Goal: Task Accomplishment & Management: Use online tool/utility

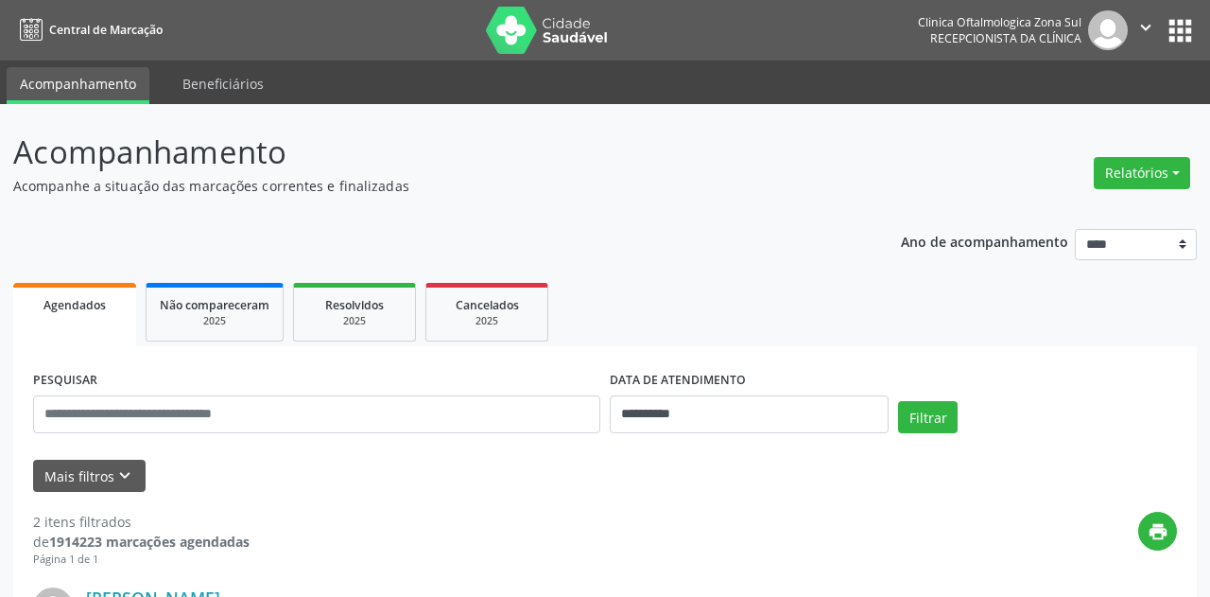
select select "*"
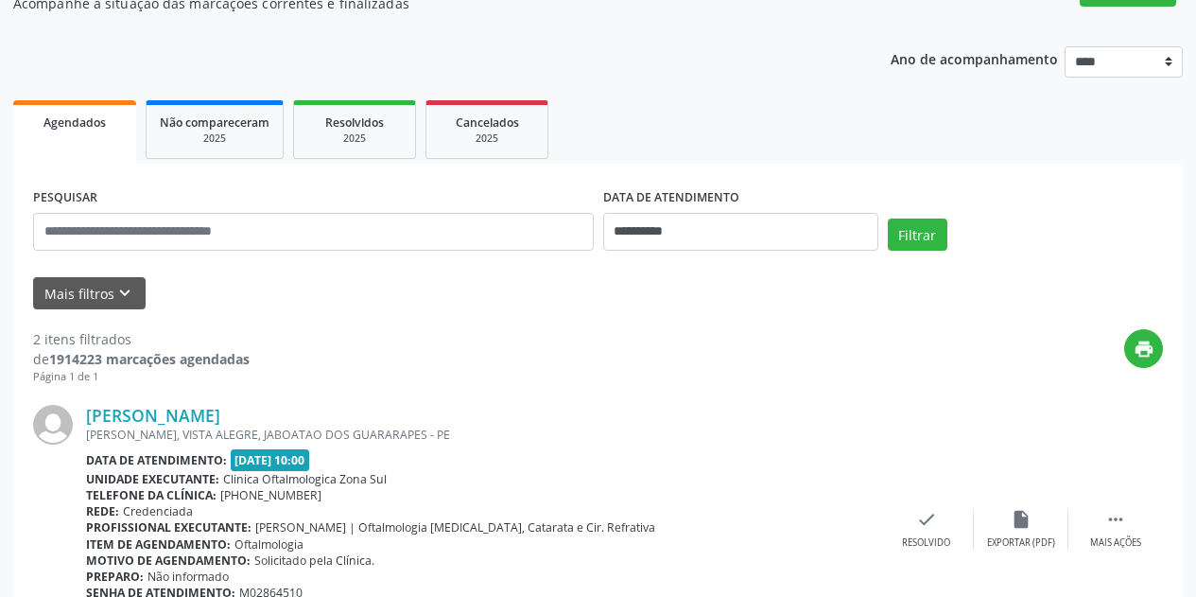
scroll to position [189, 0]
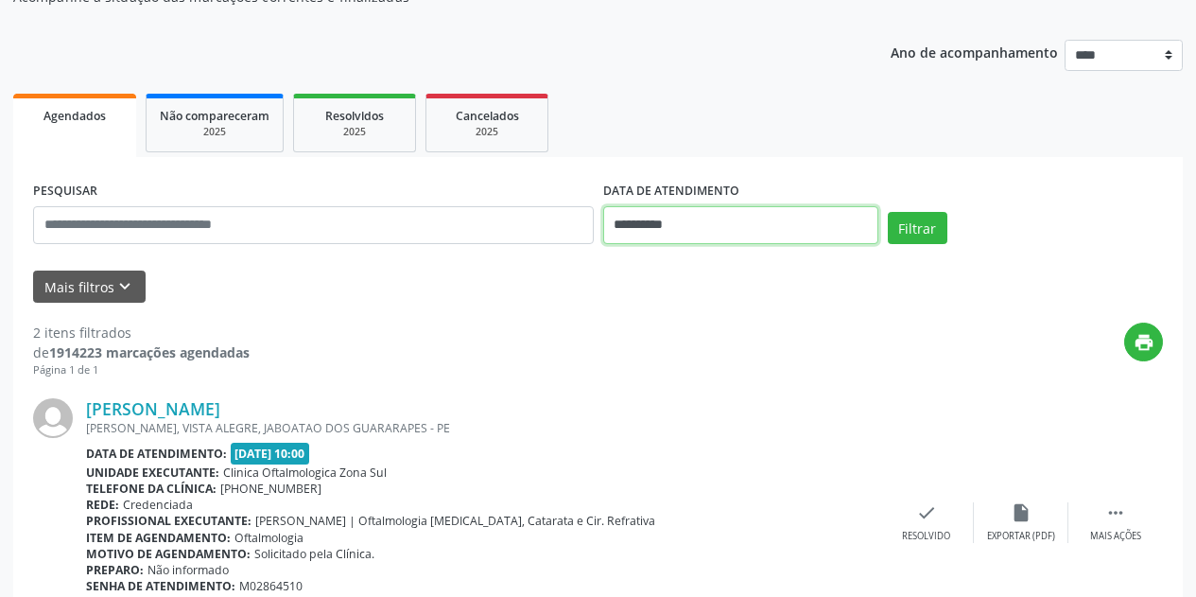
click at [772, 224] on input "**********" at bounding box center [740, 225] width 275 height 38
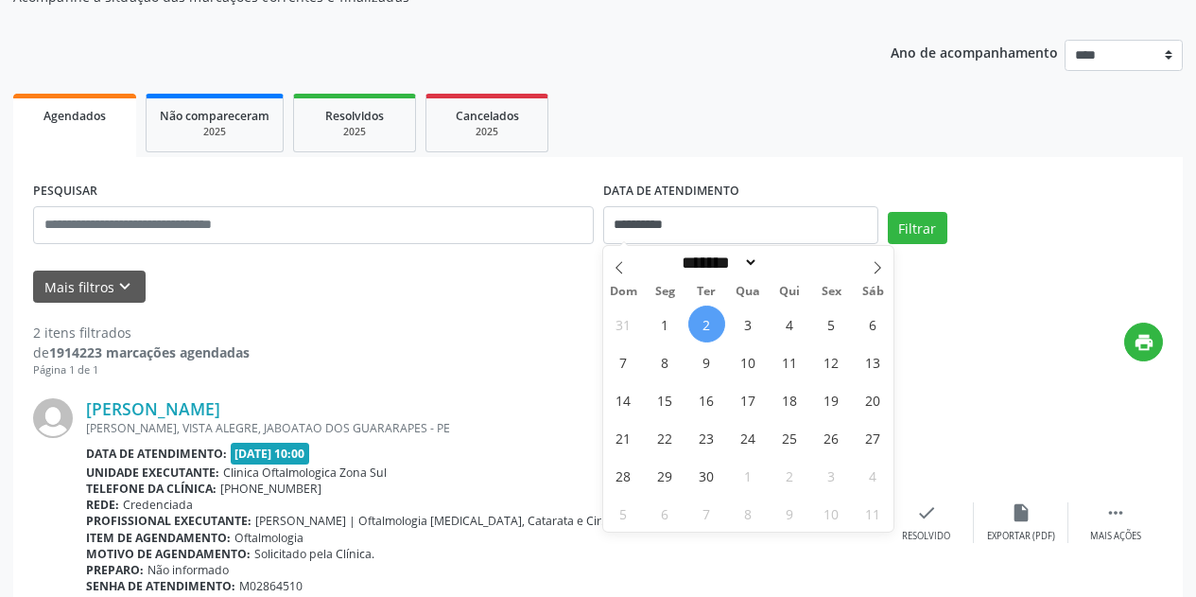
click at [704, 325] on span "2" at bounding box center [706, 323] width 37 height 37
type input "**********"
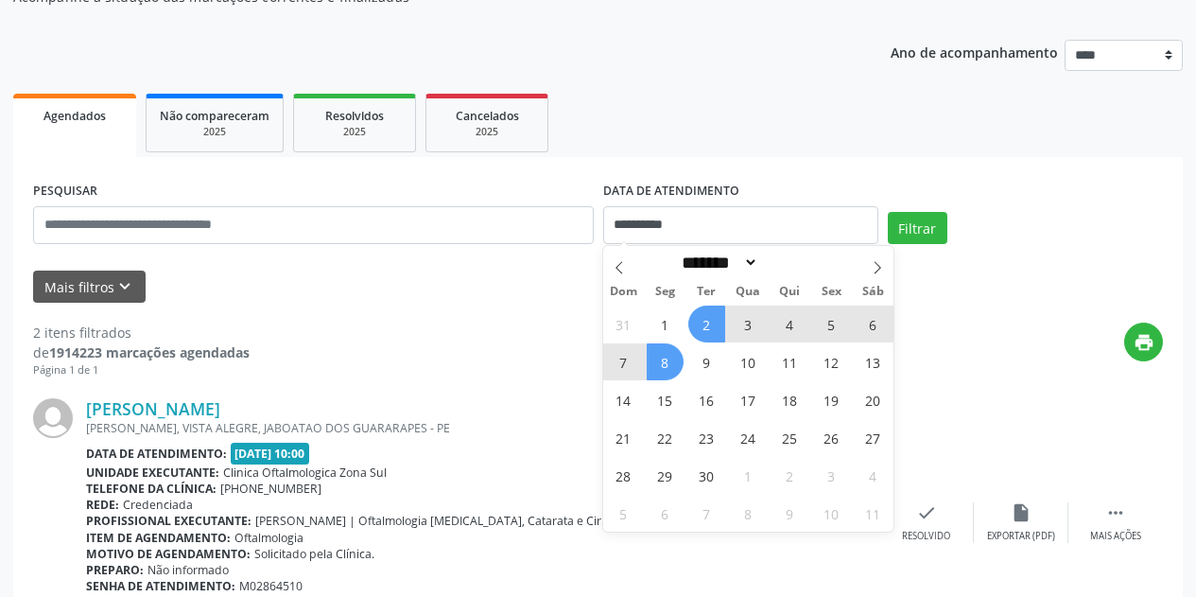
click at [663, 364] on span "8" at bounding box center [665, 361] width 37 height 37
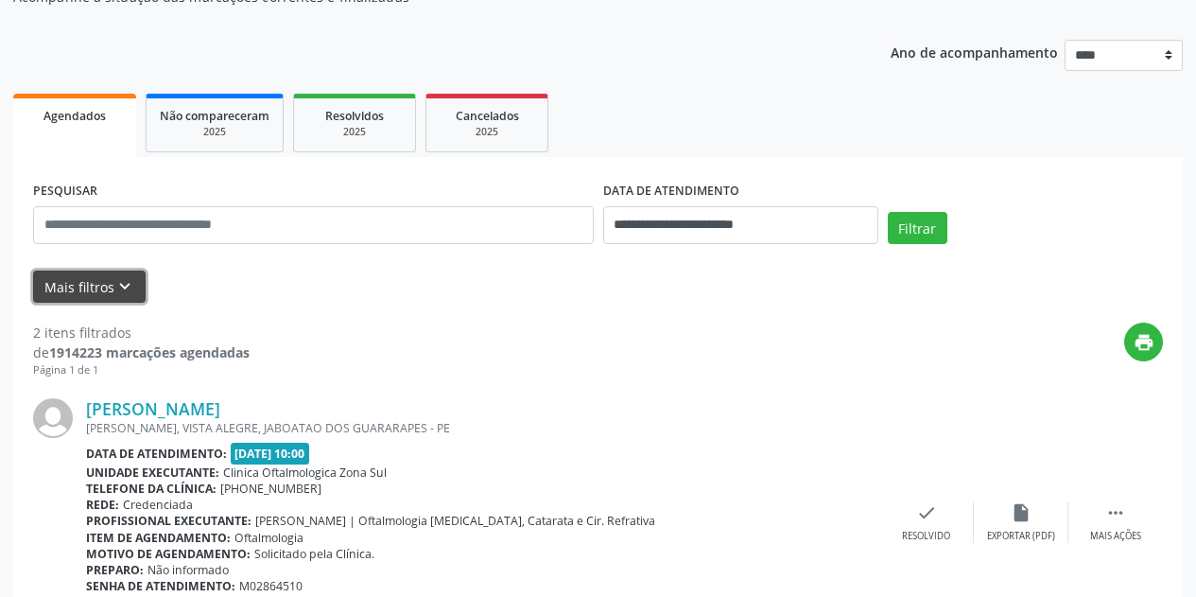
click at [125, 278] on icon "keyboard_arrow_down" at bounding box center [124, 286] width 21 height 21
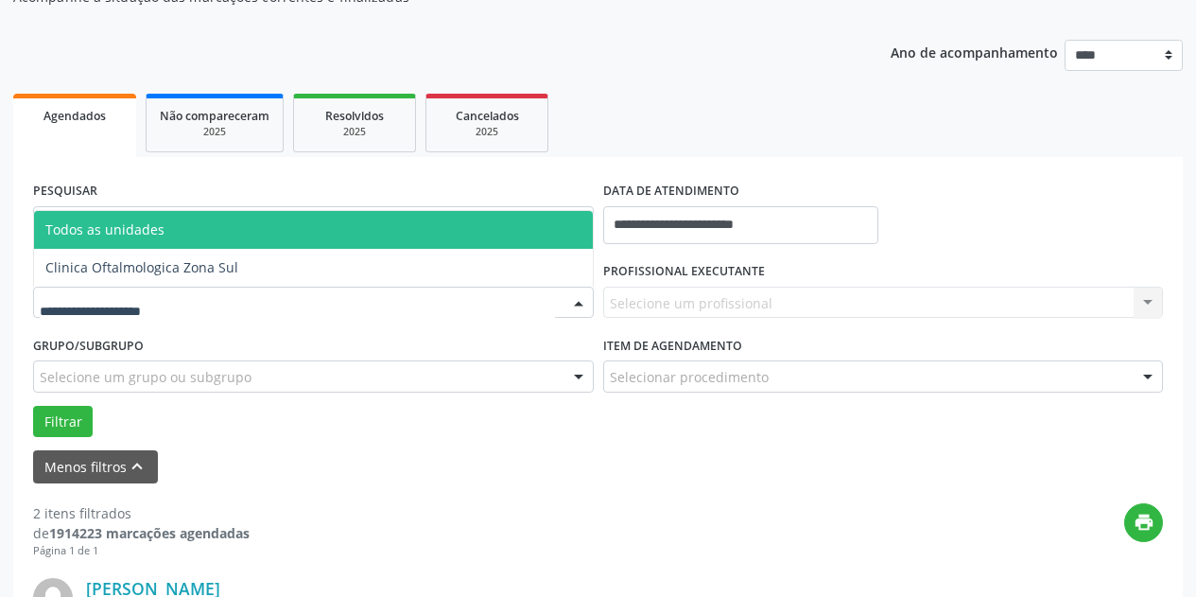
click at [218, 293] on div at bounding box center [313, 303] width 561 height 32
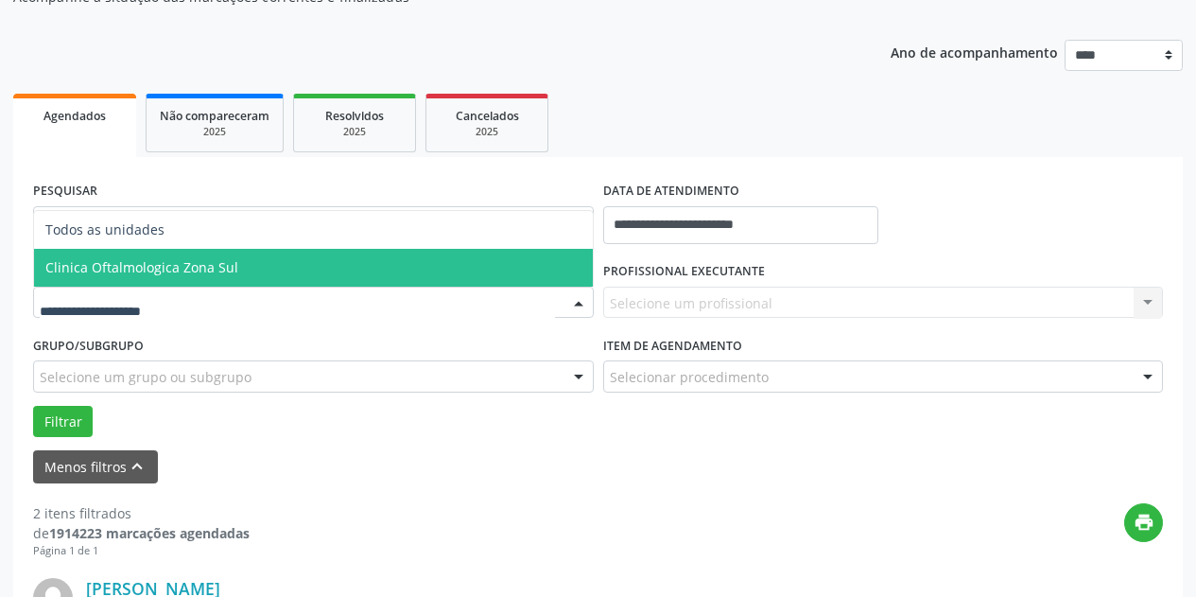
click at [274, 258] on span "Clinica Oftalmologica Zona Sul" at bounding box center [313, 268] width 559 height 38
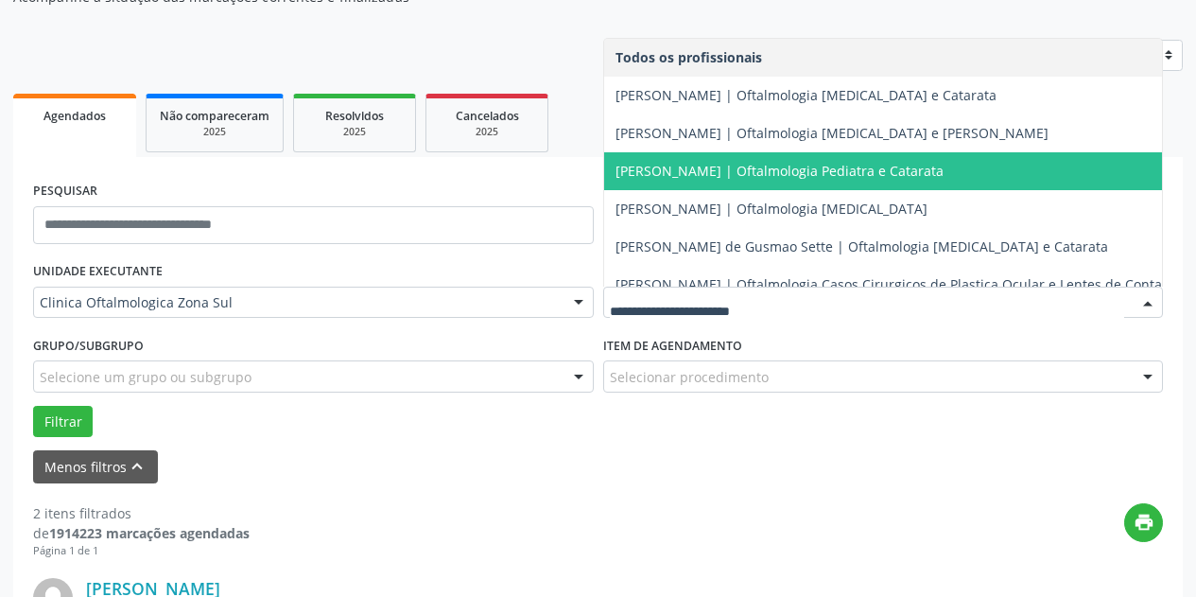
click at [742, 166] on span "[PERSON_NAME] | Oftalmologia Pediatra e Catarata" at bounding box center [780, 171] width 328 height 18
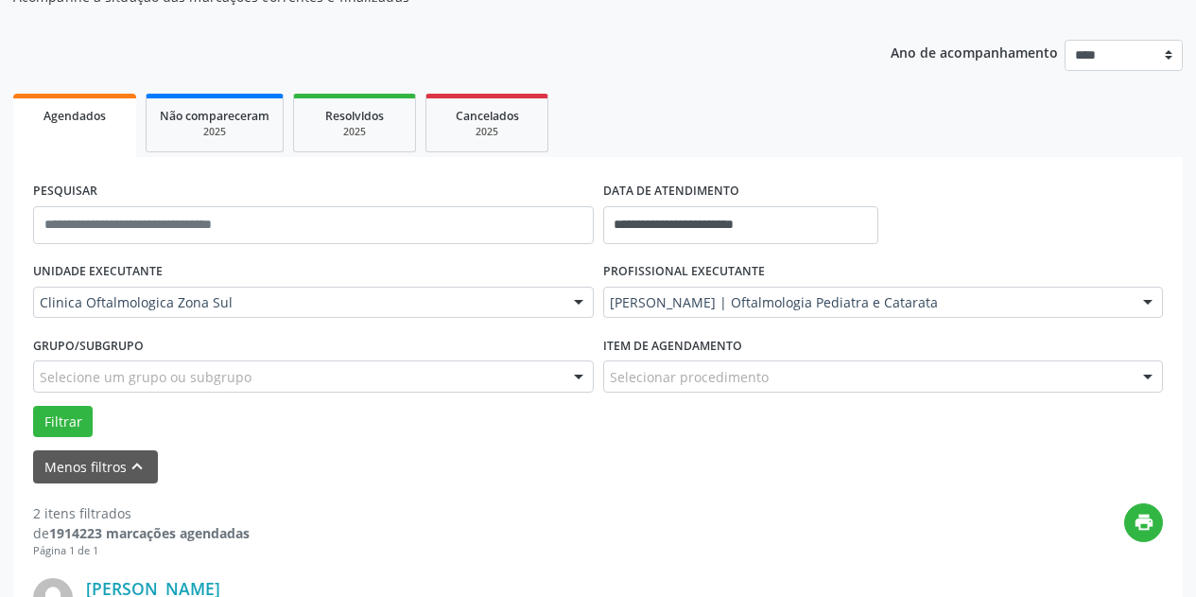
click at [406, 373] on div "Selecione um grupo ou subgrupo" at bounding box center [313, 376] width 561 height 32
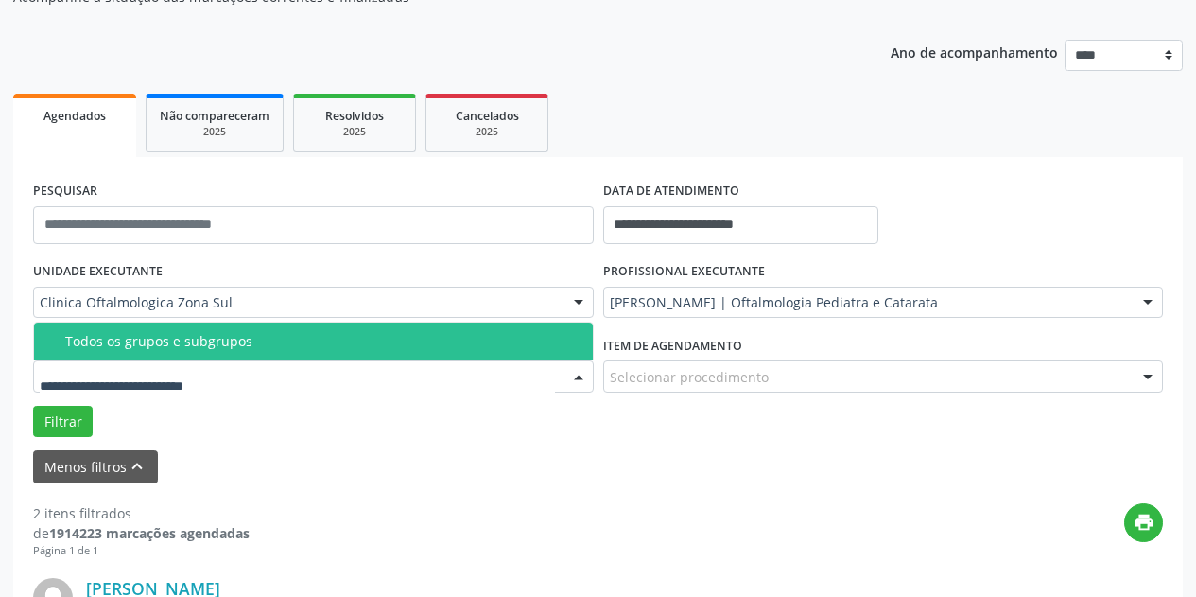
click at [404, 355] on span "Todos os grupos e subgrupos" at bounding box center [313, 341] width 559 height 38
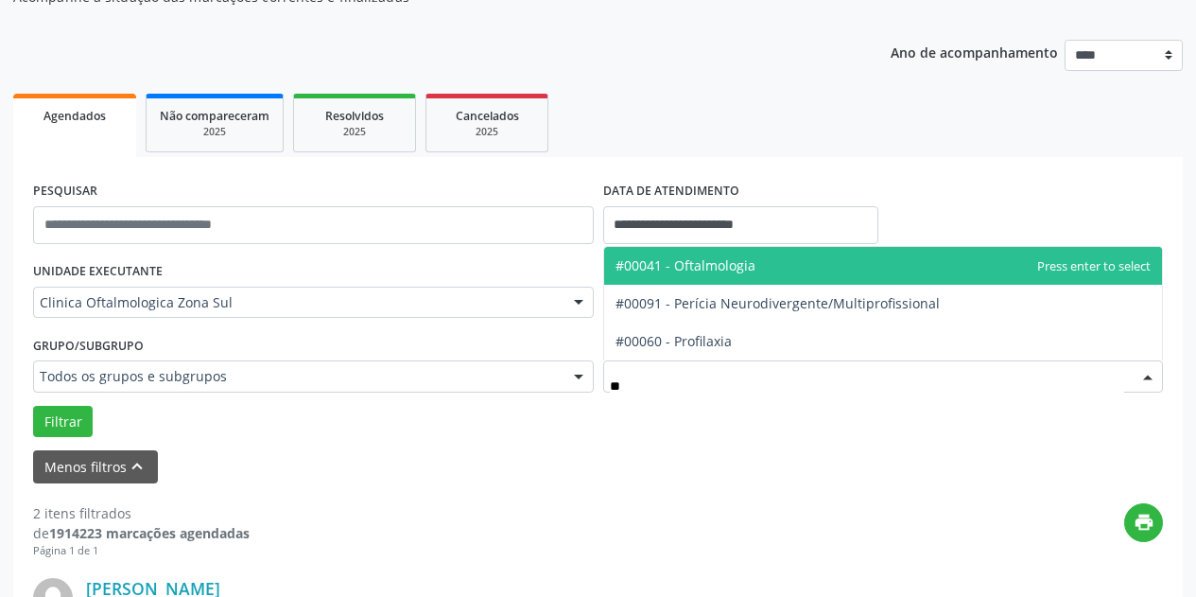
type input "***"
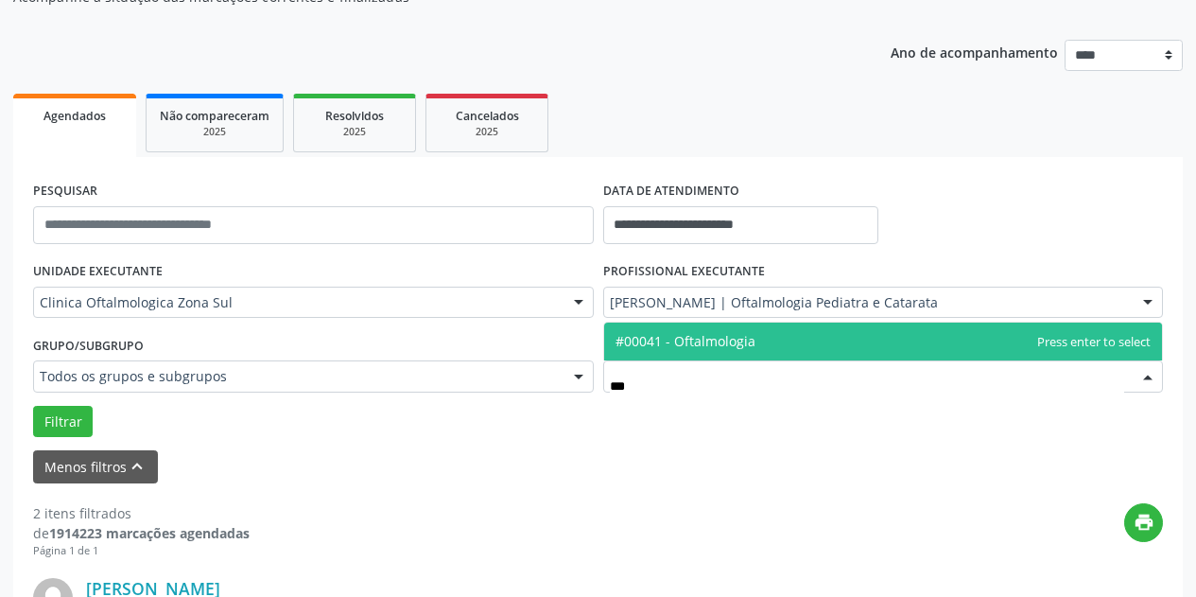
click at [698, 343] on span "#00041 - Oftalmologia" at bounding box center [686, 341] width 140 height 18
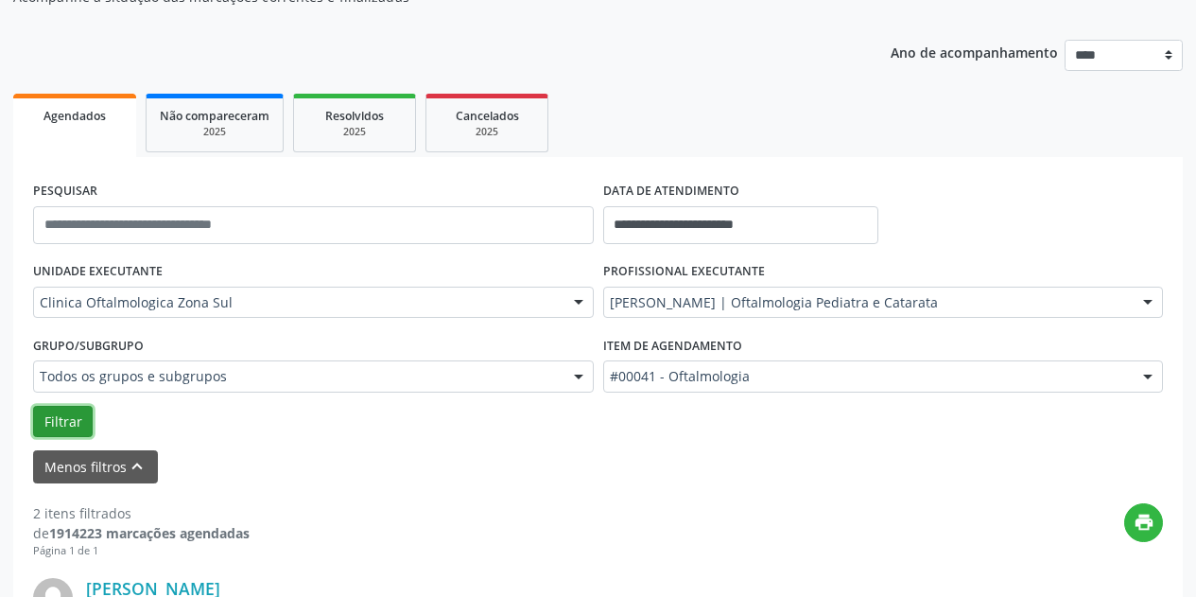
click at [59, 419] on button "Filtrar" at bounding box center [63, 422] width 60 height 32
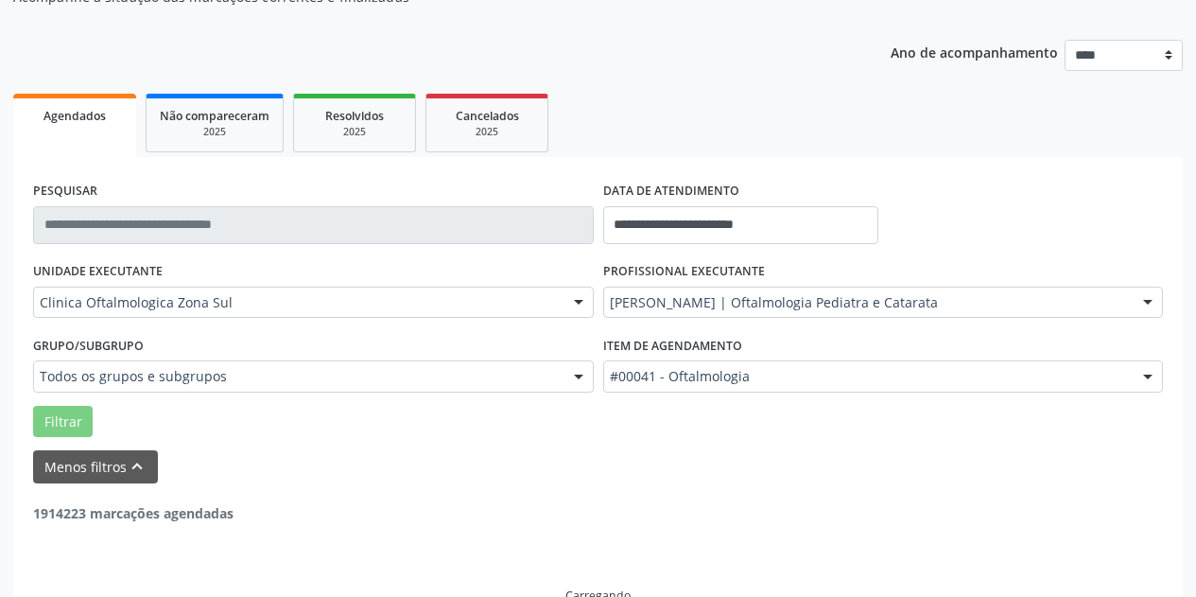
scroll to position [168, 0]
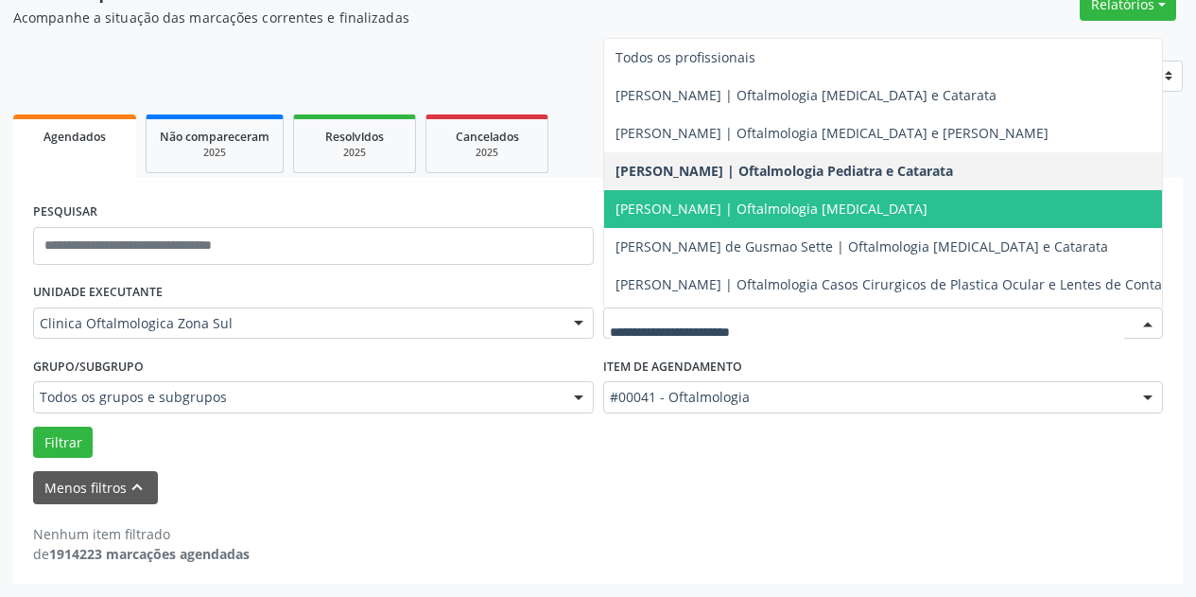
click at [898, 206] on span "[PERSON_NAME] | Oftalmologia [MEDICAL_DATA]" at bounding box center [772, 209] width 312 height 18
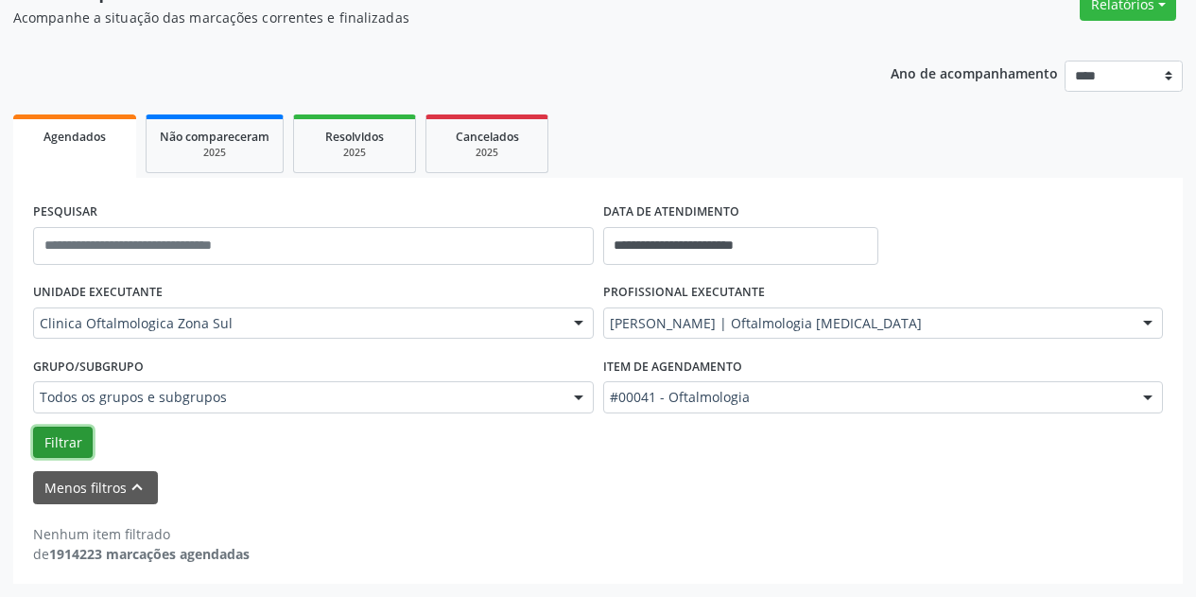
click at [72, 440] on button "Filtrar" at bounding box center [63, 442] width 60 height 32
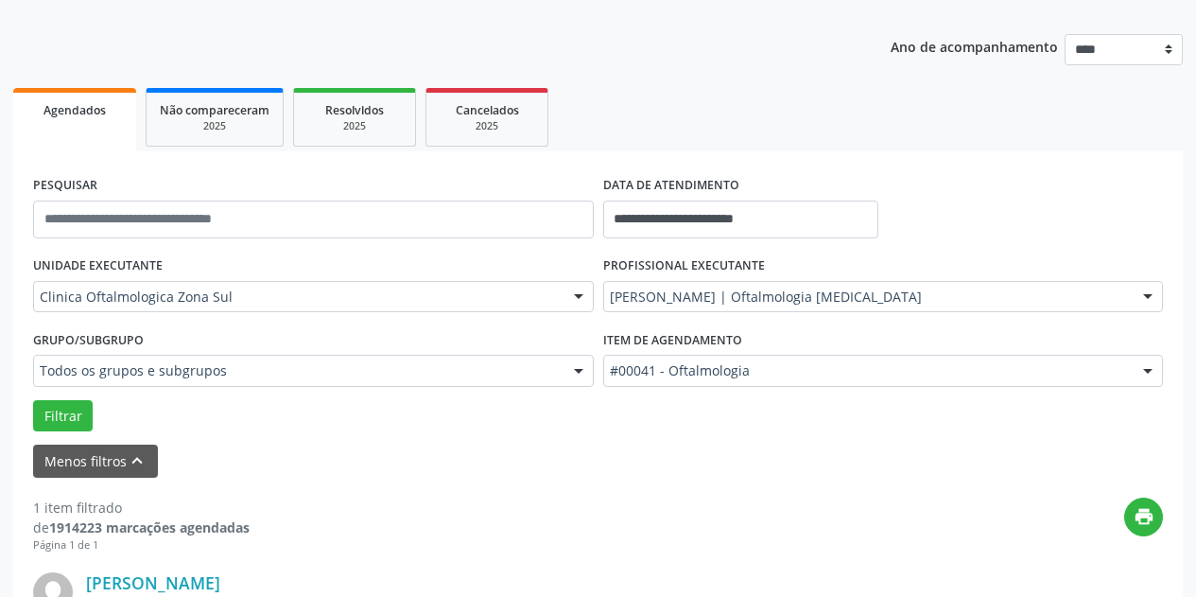
scroll to position [0, 0]
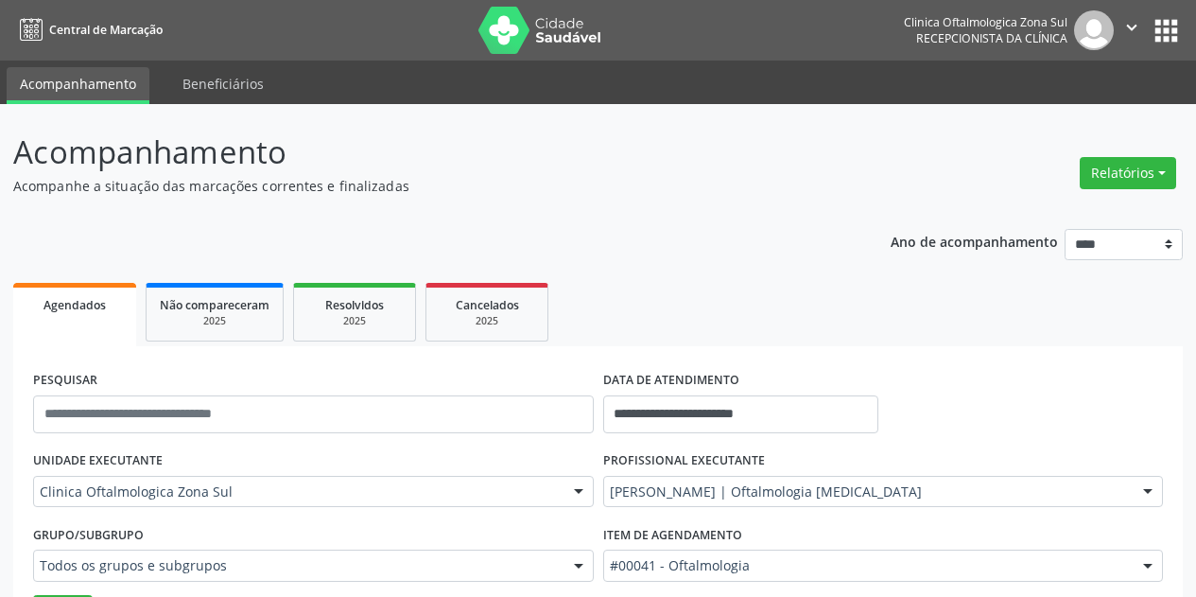
click at [1133, 24] on icon "" at bounding box center [1132, 27] width 21 height 21
click at [1073, 121] on link "Sair" at bounding box center [1083, 115] width 131 height 26
